Goal: Task Accomplishment & Management: Manage account settings

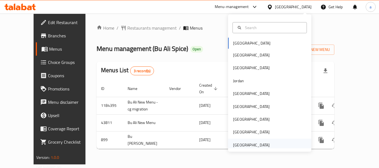
click at [247, 147] on div "[GEOGRAPHIC_DATA]" at bounding box center [251, 145] width 37 height 6
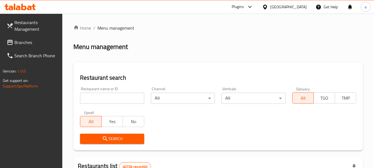
click at [23, 44] on span "Branches" at bounding box center [36, 42] width 44 height 7
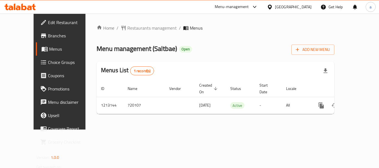
click at [283, 5] on div "[GEOGRAPHIC_DATA]" at bounding box center [293, 7] width 37 height 6
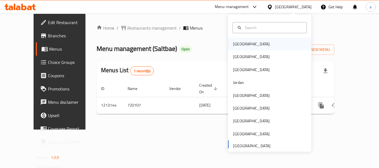
click at [238, 42] on div "[GEOGRAPHIC_DATA]" at bounding box center [251, 44] width 37 height 6
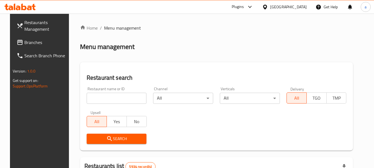
click at [24, 43] on span "Branches" at bounding box center [46, 42] width 44 height 7
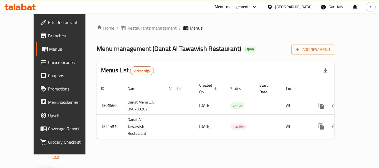
click at [306, 6] on div "[GEOGRAPHIC_DATA]" at bounding box center [293, 7] width 37 height 6
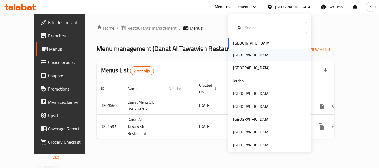
click at [245, 56] on div "[GEOGRAPHIC_DATA]" at bounding box center [269, 55] width 83 height 13
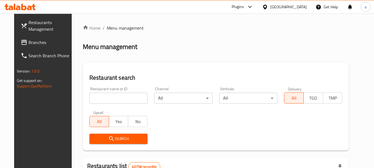
click at [298, 8] on div "[GEOGRAPHIC_DATA]" at bounding box center [289, 7] width 37 height 6
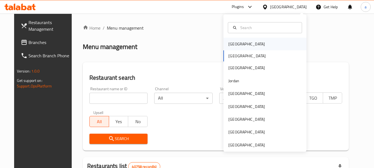
click at [256, 42] on div "[GEOGRAPHIC_DATA]" at bounding box center [265, 44] width 83 height 13
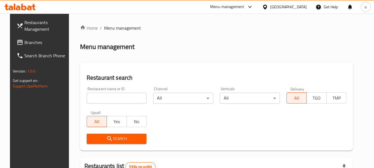
click at [35, 37] on link "Branches" at bounding box center [42, 42] width 60 height 13
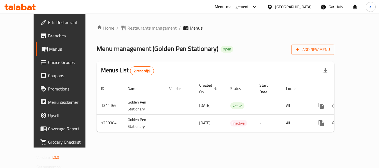
click at [275, 7] on div at bounding box center [271, 7] width 8 height 6
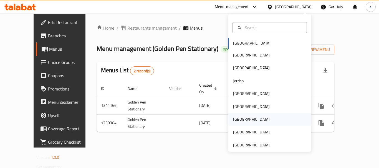
click at [233, 122] on div "[GEOGRAPHIC_DATA]" at bounding box center [251, 119] width 37 height 6
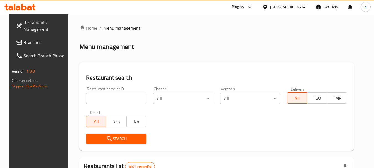
click at [32, 44] on span "Branches" at bounding box center [46, 42] width 44 height 7
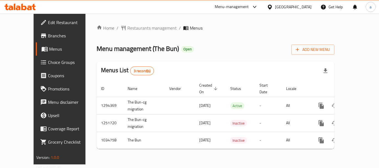
click at [275, 8] on div at bounding box center [271, 7] width 8 height 6
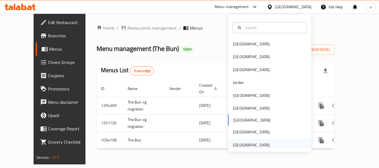
click at [244, 144] on div "[GEOGRAPHIC_DATA]" at bounding box center [251, 145] width 37 height 6
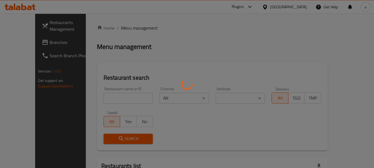
click at [23, 42] on div at bounding box center [187, 84] width 374 height 168
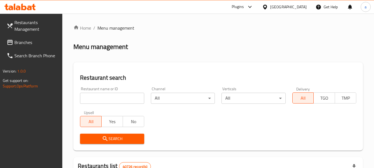
click at [23, 42] on span "Branches" at bounding box center [36, 42] width 44 height 7
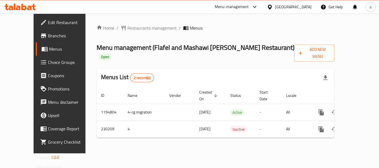
click at [281, 5] on div "[GEOGRAPHIC_DATA]" at bounding box center [293, 7] width 37 height 6
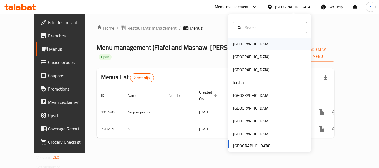
click at [245, 45] on div "Bahrain" at bounding box center [250, 44] width 45 height 13
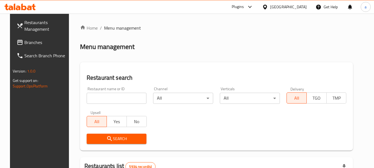
click at [32, 43] on span "Branches" at bounding box center [46, 42] width 44 height 7
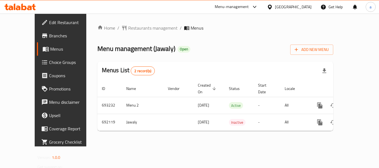
click at [304, 6] on div "[GEOGRAPHIC_DATA]" at bounding box center [293, 7] width 37 height 6
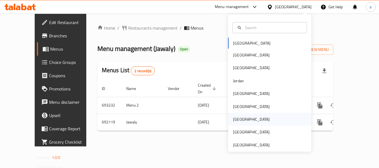
click at [237, 118] on div "[GEOGRAPHIC_DATA]" at bounding box center [251, 119] width 37 height 6
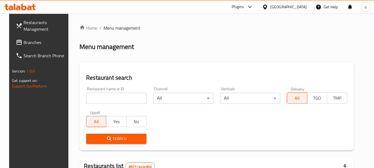
click at [30, 44] on span "Branches" at bounding box center [46, 42] width 44 height 7
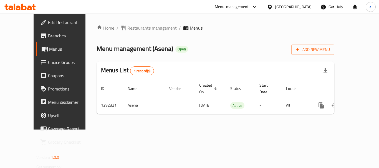
click at [272, 4] on icon at bounding box center [270, 7] width 6 height 6
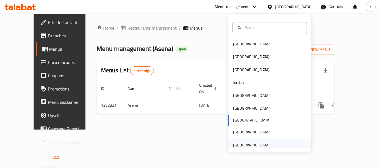
click at [246, 147] on div "[GEOGRAPHIC_DATA]" at bounding box center [251, 145] width 37 height 6
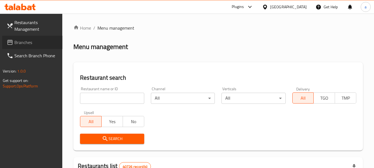
click at [34, 45] on span "Branches" at bounding box center [36, 42] width 44 height 7
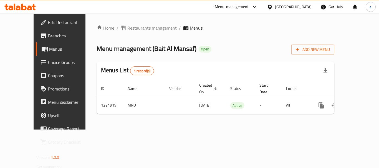
click at [294, 9] on div "[GEOGRAPHIC_DATA]" at bounding box center [293, 7] width 37 height 6
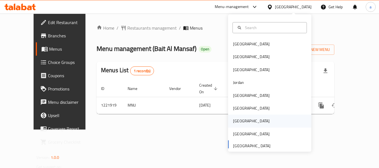
click at [247, 119] on div "[GEOGRAPHIC_DATA]" at bounding box center [269, 121] width 83 height 13
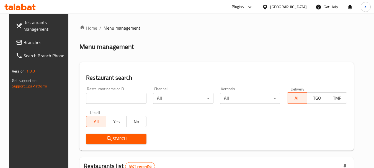
click at [184, 63] on div "Restaurant search Restaurant name or ID Restaurant name or ID Channel All ​ Ver…" at bounding box center [217, 106] width 275 height 88
click at [33, 44] on span "Branches" at bounding box center [46, 42] width 44 height 7
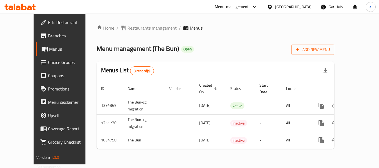
click at [271, 7] on icon at bounding box center [269, 6] width 4 height 5
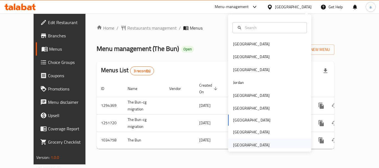
click at [256, 147] on div "[GEOGRAPHIC_DATA]" at bounding box center [251, 145] width 37 height 6
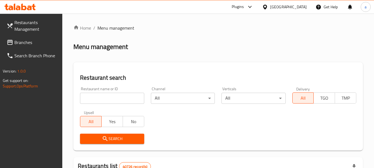
click at [36, 40] on span "Branches" at bounding box center [36, 42] width 44 height 7
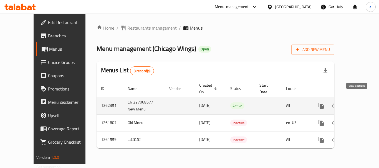
click at [358, 103] on icon "enhanced table" at bounding box center [360, 105] width 5 height 5
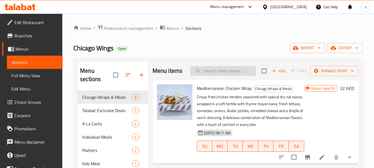
click at [213, 76] on input "search" at bounding box center [223, 71] width 65 height 10
paste input "Avocado Sriracha Wrap"
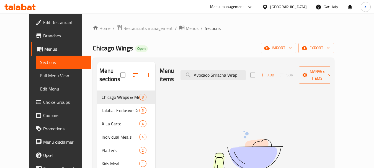
type input "Avocado Sriracha Wrap"
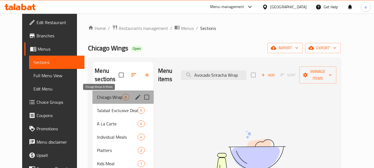
click at [104, 98] on span "Chicago Wraps & Meals" at bounding box center [109, 97] width 25 height 7
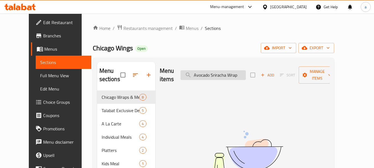
click at [245, 71] on input "Avocado Sriracha Wrap" at bounding box center [213, 75] width 65 height 10
drag, startPoint x: 247, startPoint y: 71, endPoint x: 194, endPoint y: 71, distance: 53.2
click at [194, 71] on input "Avocado Sriracha Wrap" at bounding box center [213, 75] width 65 height 10
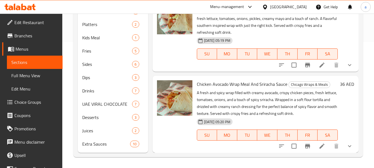
scroll to position [126, 0]
click at [319, 147] on icon at bounding box center [322, 146] width 7 height 7
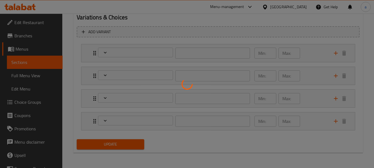
scroll to position [309, 0]
type input "اختيارك من 1 جانب:"
type input "1"
type input "اختيارك من 1 صوص:"
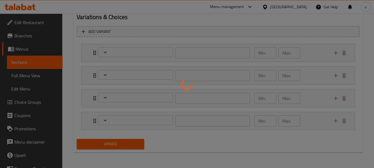
type input "1"
type input "اختيارك من 1 مشروب :"
type input "1"
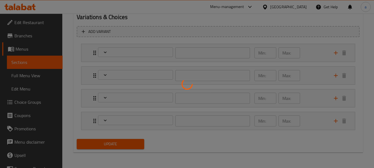
type input "إضافات:"
type input "0"
type input "8"
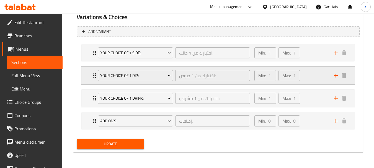
click at [315, 77] on div "Min: 1 ​ Max: 1 ​" at bounding box center [291, 76] width 80 height 18
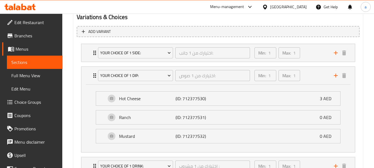
click at [291, 6] on div "[GEOGRAPHIC_DATA]" at bounding box center [289, 7] width 37 height 6
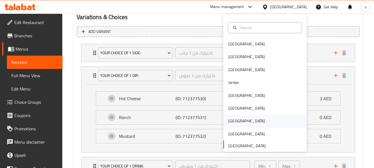
click at [240, 123] on div "Qatar" at bounding box center [265, 121] width 83 height 13
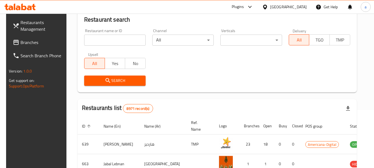
scroll to position [256, 0]
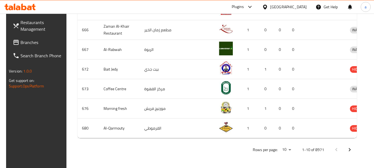
click at [300, 8] on div "Qatar" at bounding box center [289, 7] width 37 height 6
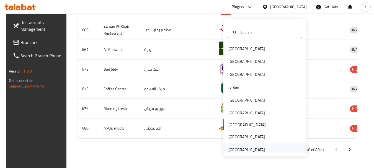
click at [257, 148] on div "[GEOGRAPHIC_DATA]" at bounding box center [247, 150] width 37 height 6
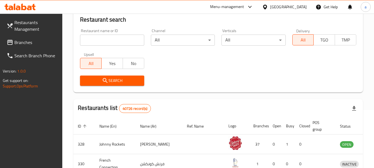
scroll to position [251, 0]
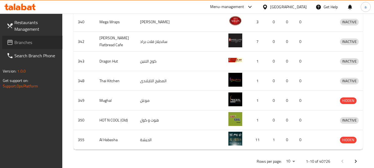
click at [34, 47] on link "Branches" at bounding box center [32, 42] width 60 height 13
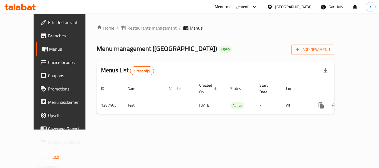
click at [294, 3] on div "[GEOGRAPHIC_DATA]" at bounding box center [288, 6] width 53 height 13
click at [286, 2] on div "[GEOGRAPHIC_DATA]" at bounding box center [288, 6] width 53 height 13
click at [285, 5] on div "[GEOGRAPHIC_DATA]" at bounding box center [293, 7] width 37 height 6
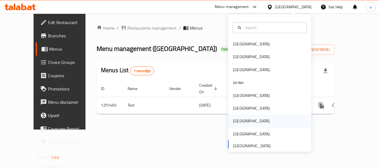
click at [246, 122] on div "[GEOGRAPHIC_DATA]" at bounding box center [269, 121] width 83 height 13
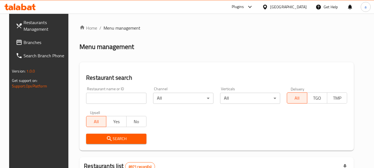
click at [298, 8] on div "Qatar" at bounding box center [289, 7] width 37 height 6
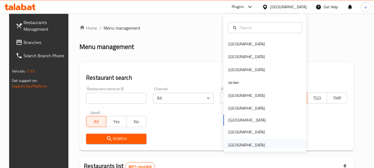
click at [233, 144] on div "[GEOGRAPHIC_DATA]" at bounding box center [247, 145] width 37 height 6
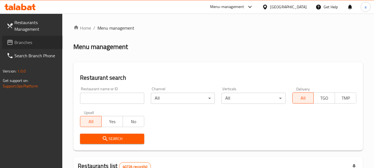
click at [39, 45] on span "Branches" at bounding box center [36, 42] width 44 height 7
